Goal: Information Seeking & Learning: Learn about a topic

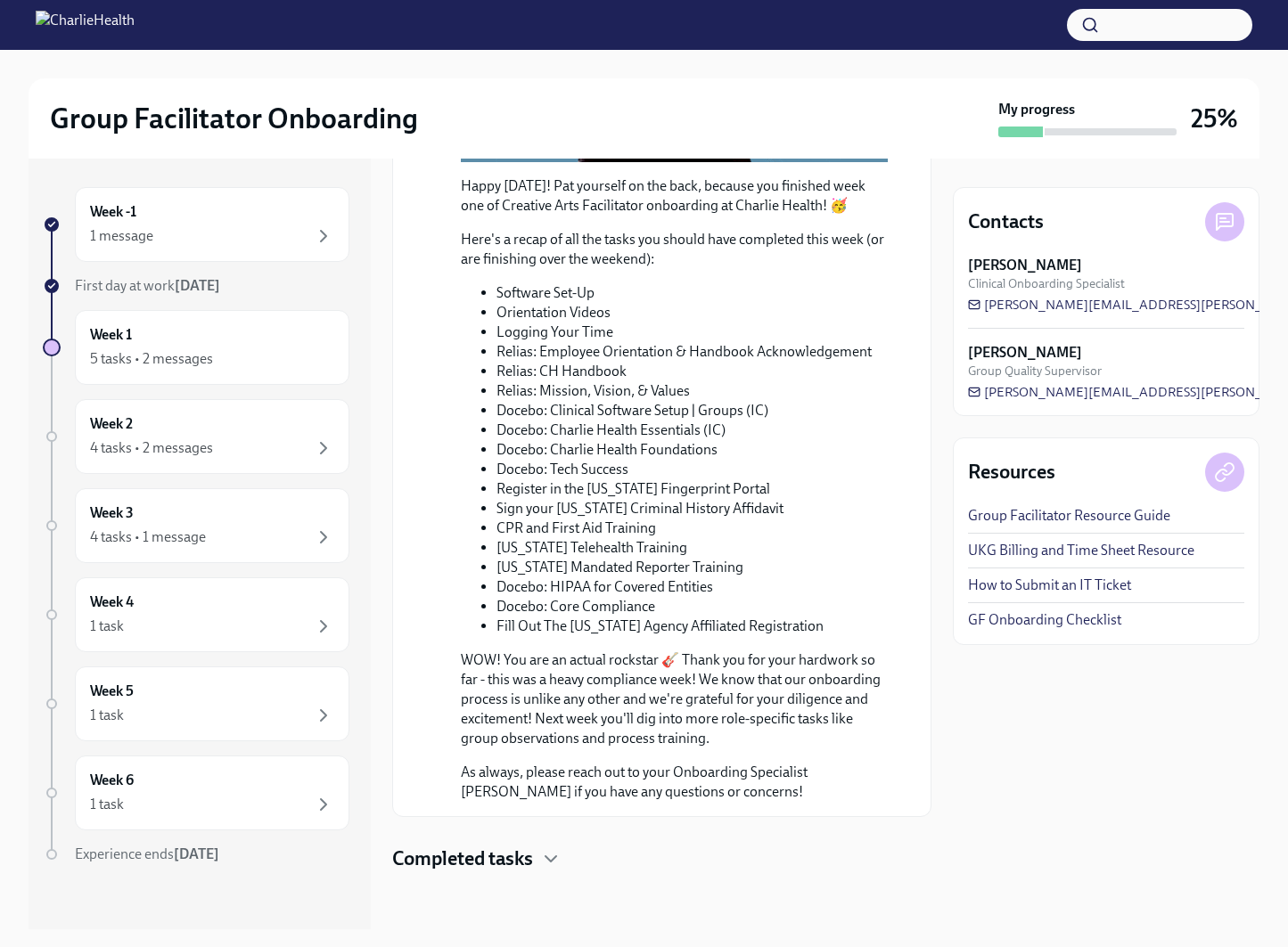
scroll to position [1387, 0]
click at [1105, 307] on span "[PERSON_NAME][EMAIL_ADDRESS][PERSON_NAME][DOMAIN_NAME]" at bounding box center [1190, 304] width 445 height 18
click at [1225, 232] on icon at bounding box center [1224, 221] width 21 height 21
drag, startPoint x: 1187, startPoint y: 309, endPoint x: 972, endPoint y: 309, distance: 215.0
click at [972, 309] on div "[PERSON_NAME] Clinical Onboarding Specialist [PERSON_NAME][EMAIL_ADDRESS][PERSO…" at bounding box center [1106, 285] width 276 height 58
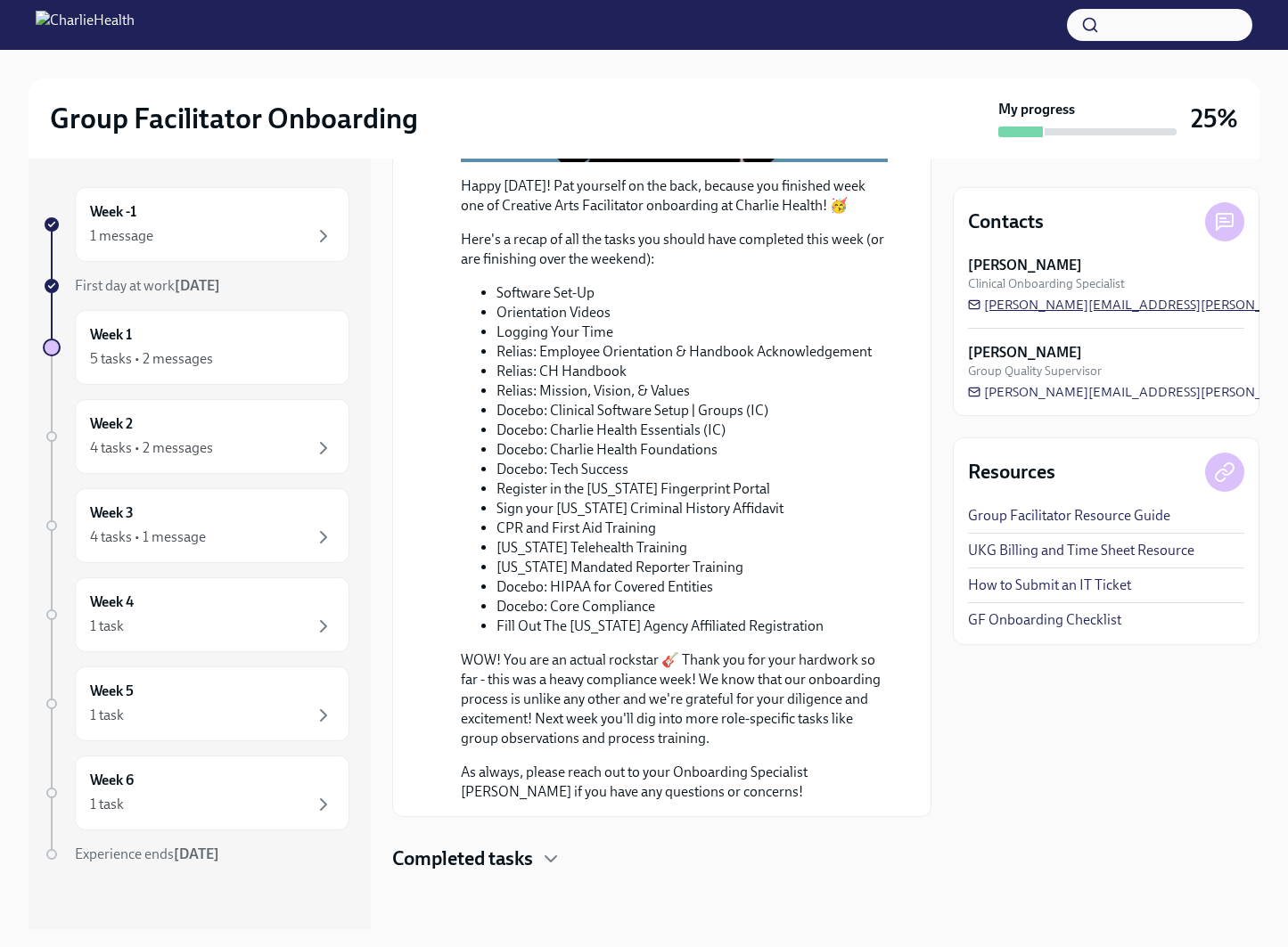
drag, startPoint x: 1193, startPoint y: 302, endPoint x: 997, endPoint y: 310, distance: 196.2
click at [997, 310] on div "[PERSON_NAME] Clinical Onboarding Specialist [PERSON_NAME][EMAIL_ADDRESS][PERSO…" at bounding box center [1106, 285] width 276 height 58
drag, startPoint x: 1188, startPoint y: 302, endPoint x: 957, endPoint y: 303, distance: 231.0
click at [947, 313] on div "Week -1 1 message First day at work [DATE] Week 1 5 tasks • 2 messages Week 2 4…" at bounding box center [644, 544] width 1231 height 770
drag, startPoint x: 1181, startPoint y: 305, endPoint x: 994, endPoint y: 305, distance: 187.0
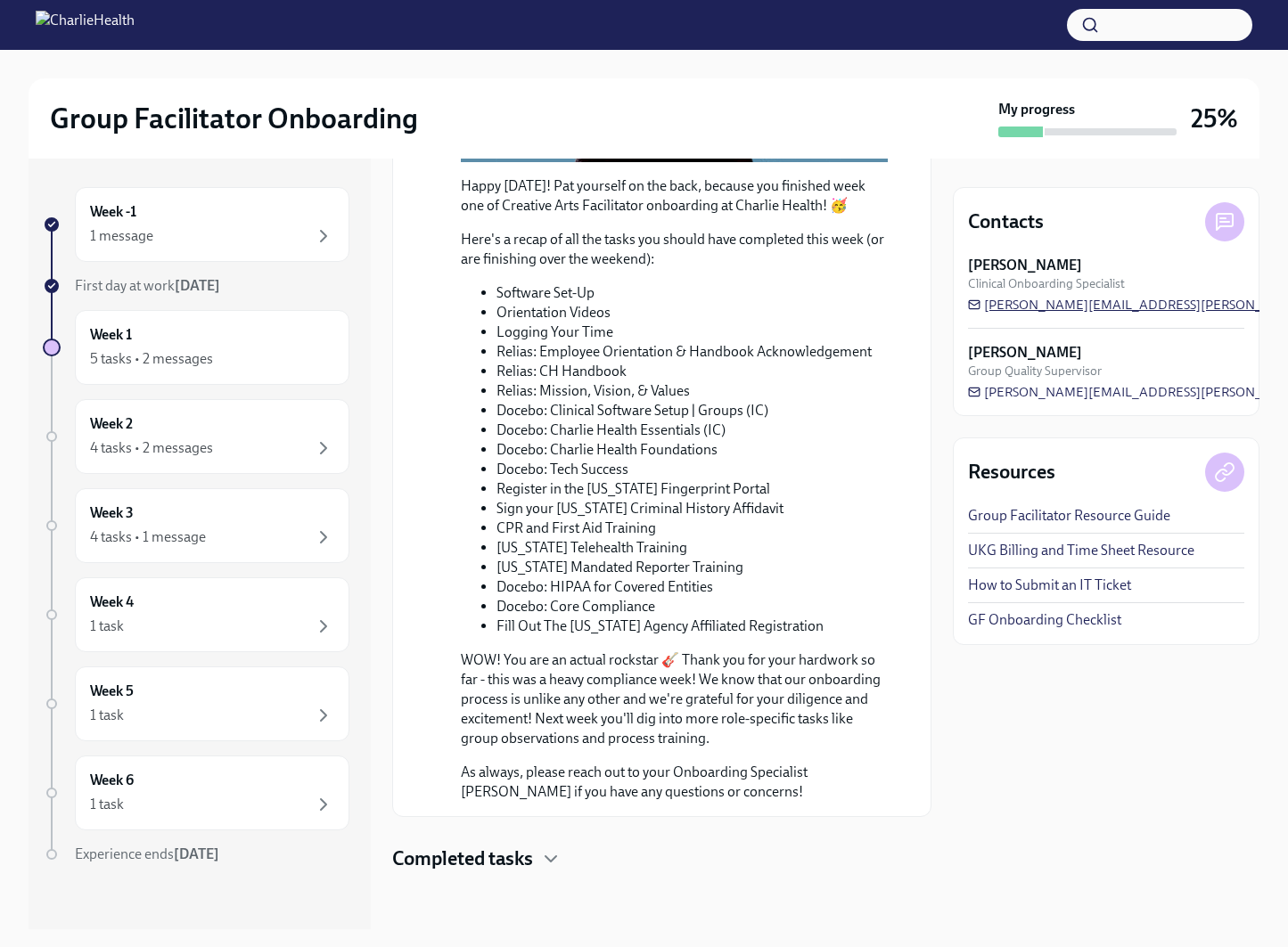
click at [995, 305] on div "[PERSON_NAME] Clinical Onboarding Specialist [PERSON_NAME][EMAIL_ADDRESS][PERSO…" at bounding box center [1106, 285] width 276 height 58
drag, startPoint x: 1179, startPoint y: 301, endPoint x: 1194, endPoint y: 322, distance: 25.8
click at [1194, 322] on div "[PERSON_NAME] Clinical Onboarding Specialist [PERSON_NAME][EMAIL_ADDRESS][PERSO…" at bounding box center [1106, 329] width 276 height 146
drag, startPoint x: 1193, startPoint y: 316, endPoint x: 968, endPoint y: 294, distance: 226.1
click at [968, 294] on div "[PERSON_NAME] Clinical Onboarding Specialist [PERSON_NAME][EMAIL_ADDRESS][PERSO…" at bounding box center [1106, 329] width 276 height 146
